Goal: Task Accomplishment & Management: Complete application form

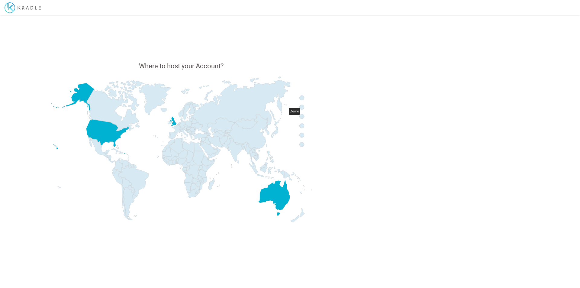
click at [303, 118] on icon at bounding box center [302, 116] width 5 height 5
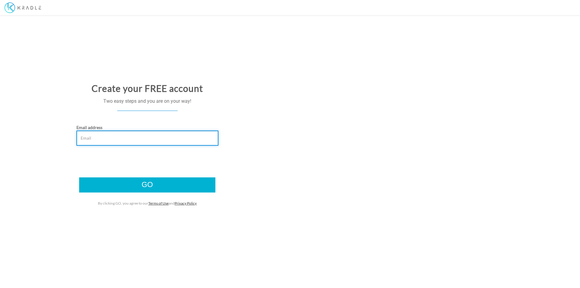
click at [134, 141] on input "Email address" at bounding box center [147, 138] width 142 height 15
type input "demokradle1@gmail.com"
click at [79, 177] on input "Go" at bounding box center [147, 184] width 136 height 15
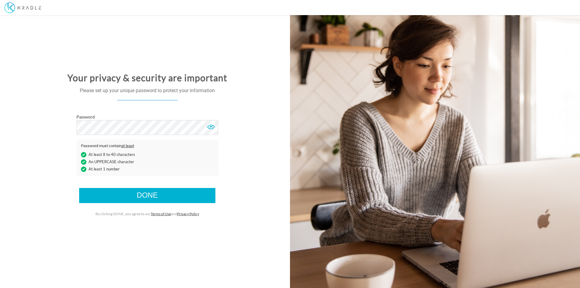
click at [212, 127] on div at bounding box center [210, 126] width 9 height 9
click at [182, 199] on input "Done" at bounding box center [147, 195] width 136 height 15
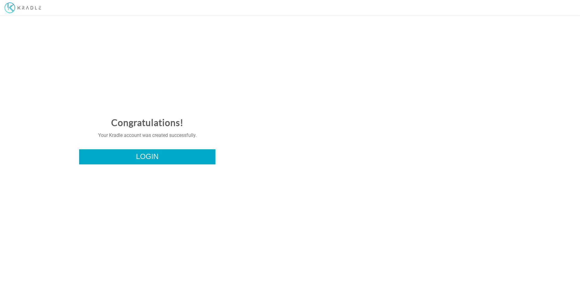
click at [155, 160] on link "Login" at bounding box center [147, 156] width 136 height 15
